Goal: Check status

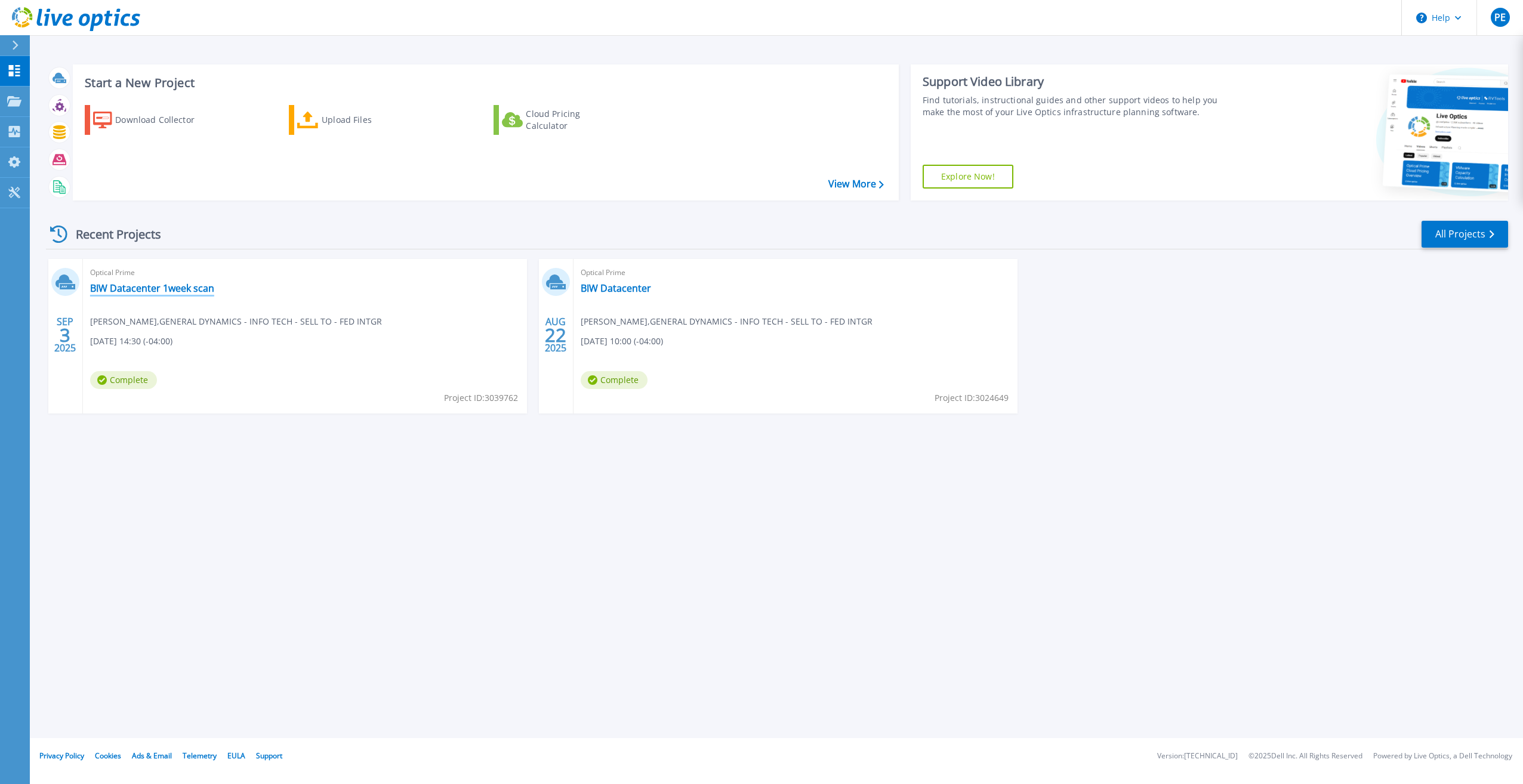
click at [151, 289] on link "BIW Datacenter 1week scan" at bounding box center [152, 288] width 124 height 12
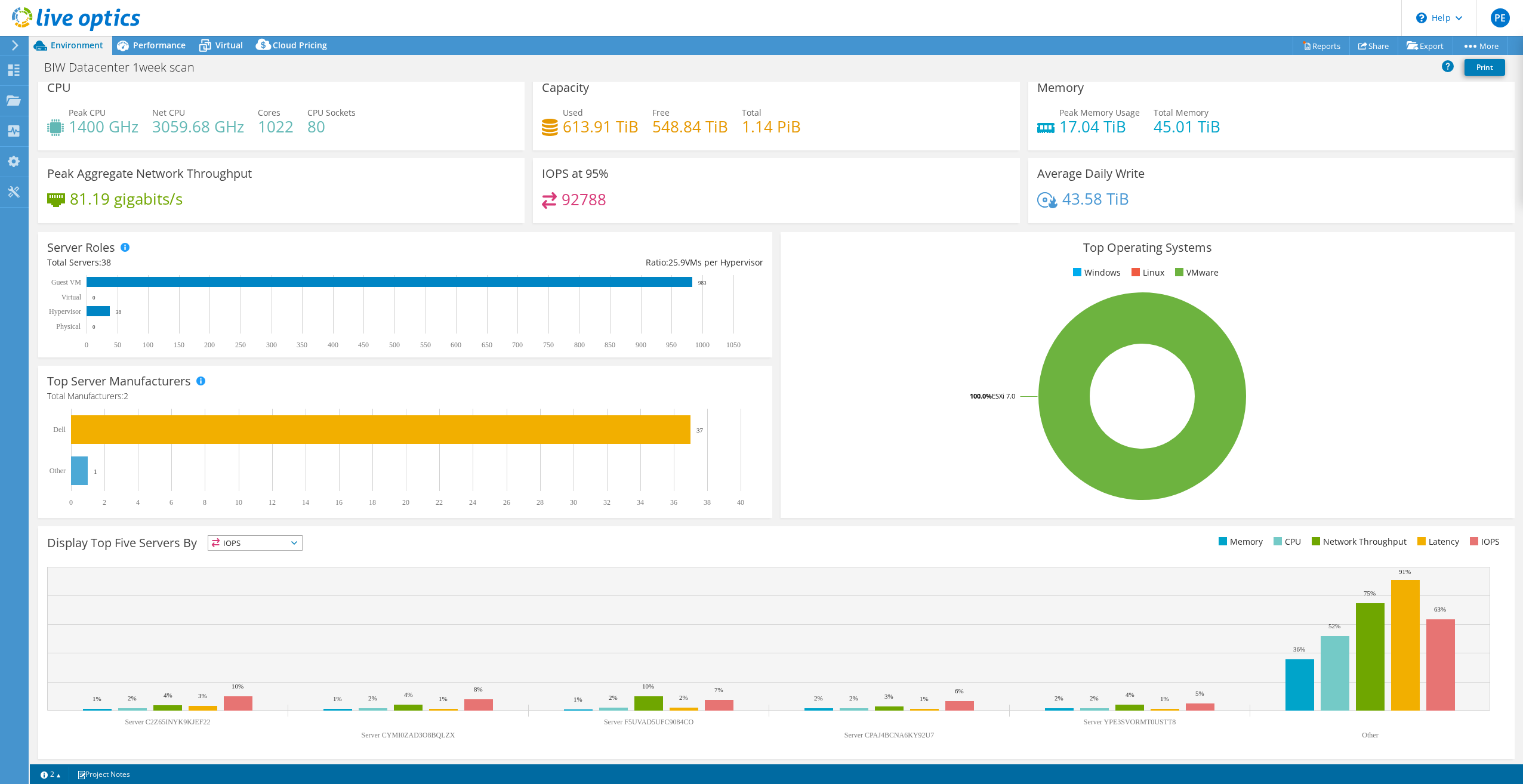
scroll to position [12, 0]
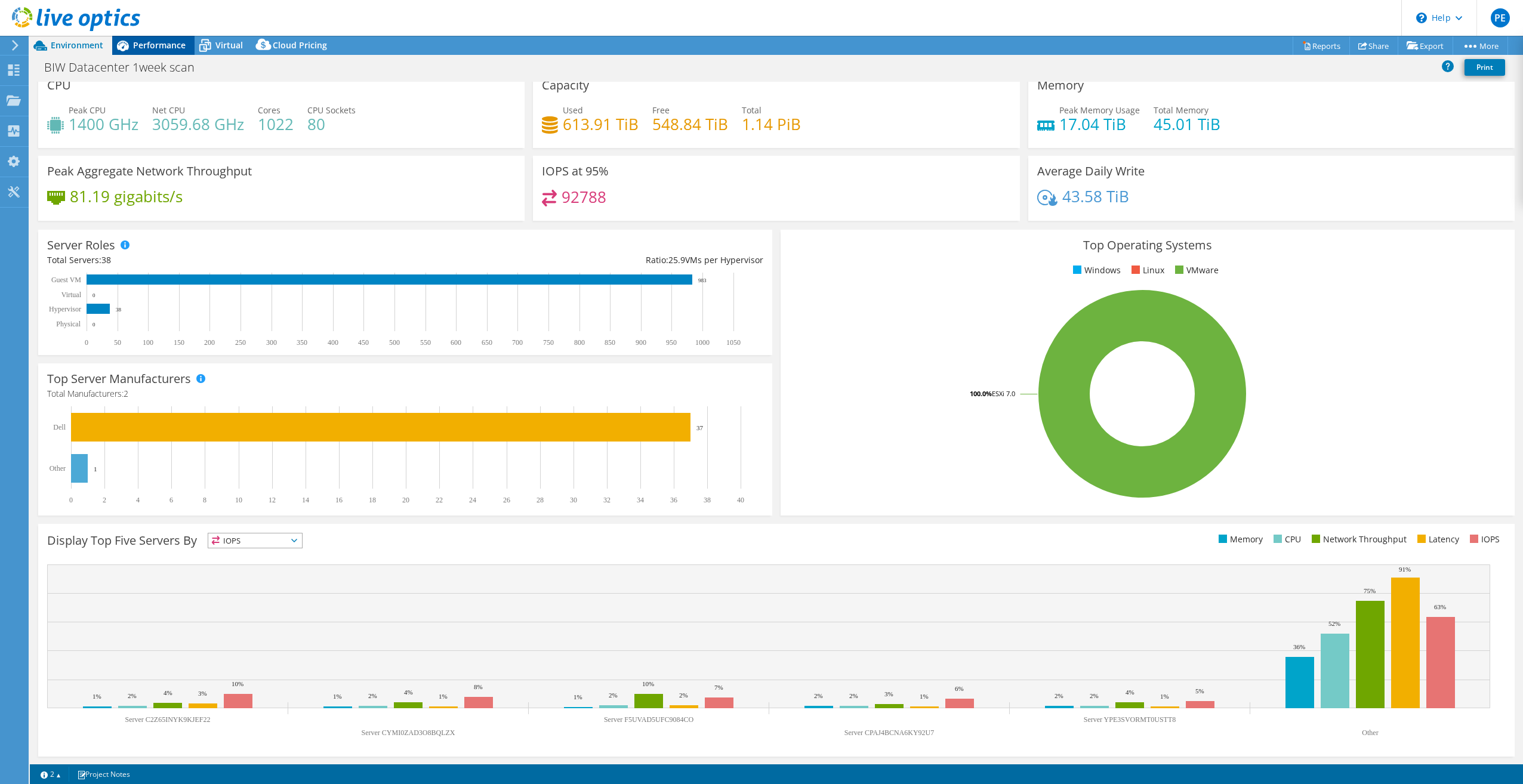
click at [158, 45] on span "Performance" at bounding box center [159, 44] width 53 height 11
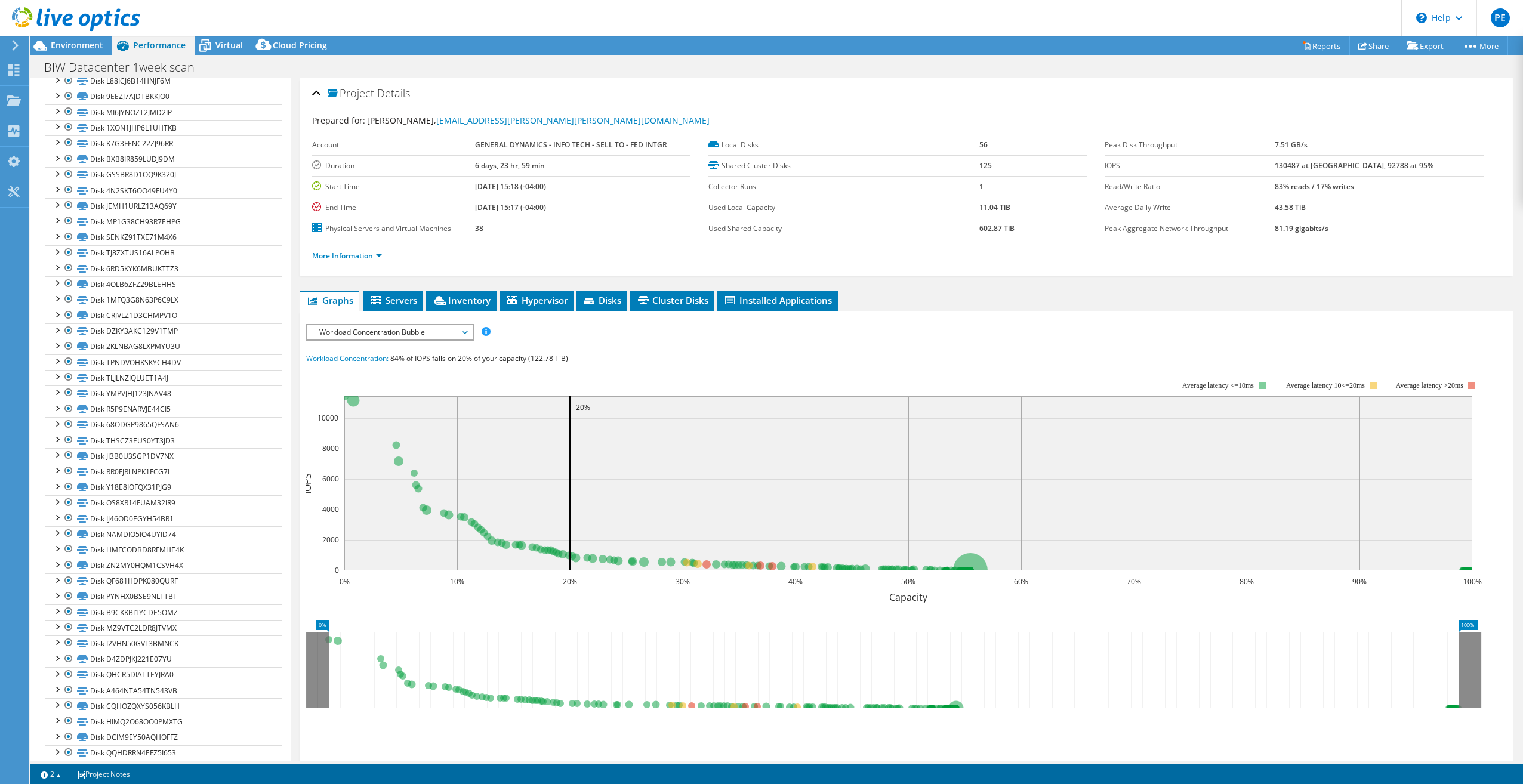
scroll to position [499, 0]
click at [219, 40] on span "Virtual" at bounding box center [229, 44] width 28 height 11
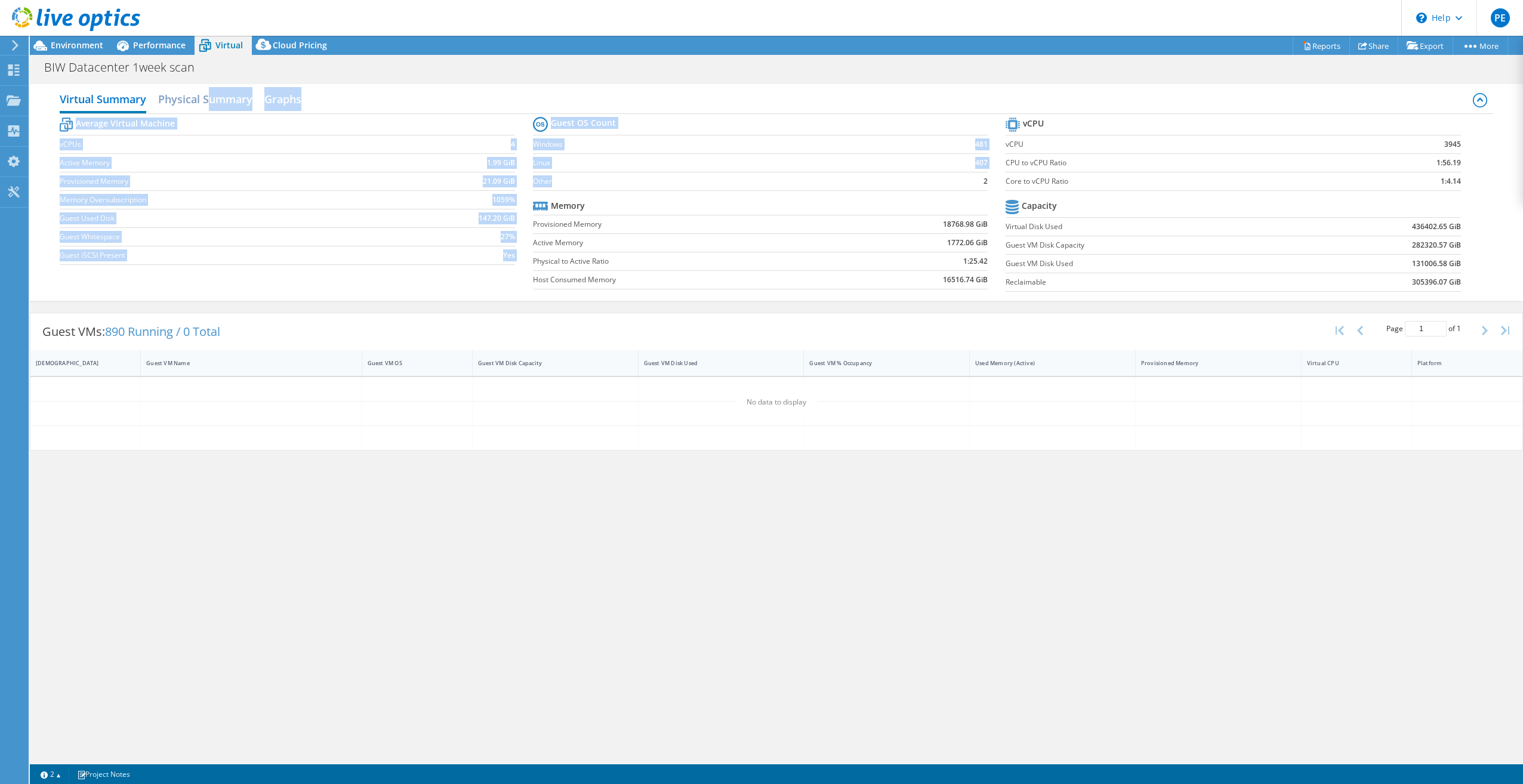
drag, startPoint x: 209, startPoint y: 92, endPoint x: 610, endPoint y: 184, distance: 411.4
click at [610, 184] on div "Virtual Summary Physical Summary Graphs Average Virtual Machine vCPUs 4 Active …" at bounding box center [776, 193] width 1493 height 217
click at [406, 204] on td "1059%" at bounding box center [461, 199] width 109 height 18
